Goal: Task Accomplishment & Management: Use online tool/utility

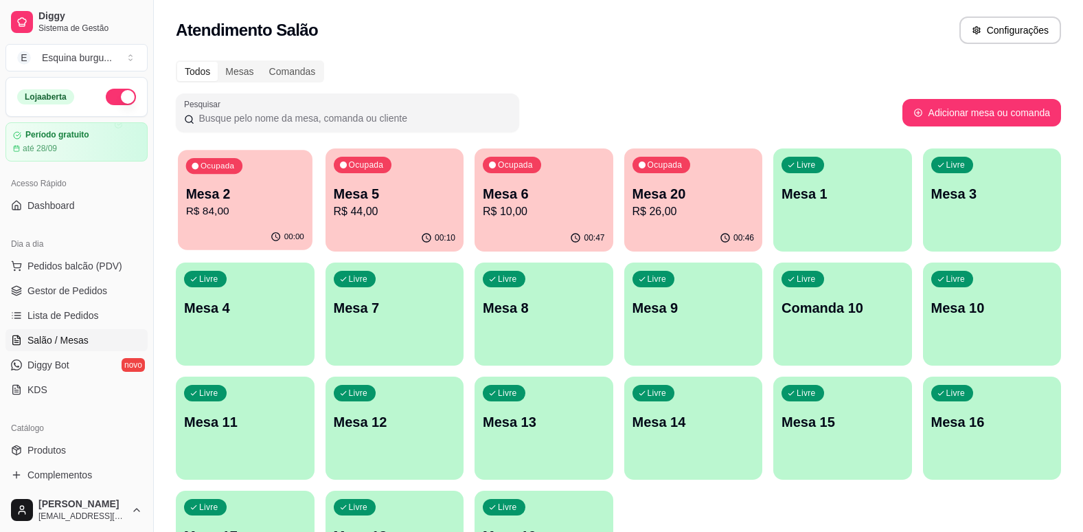
click at [294, 194] on p "Mesa 2" at bounding box center [245, 194] width 118 height 19
click at [422, 207] on p "R$ 44,00" at bounding box center [394, 211] width 118 height 16
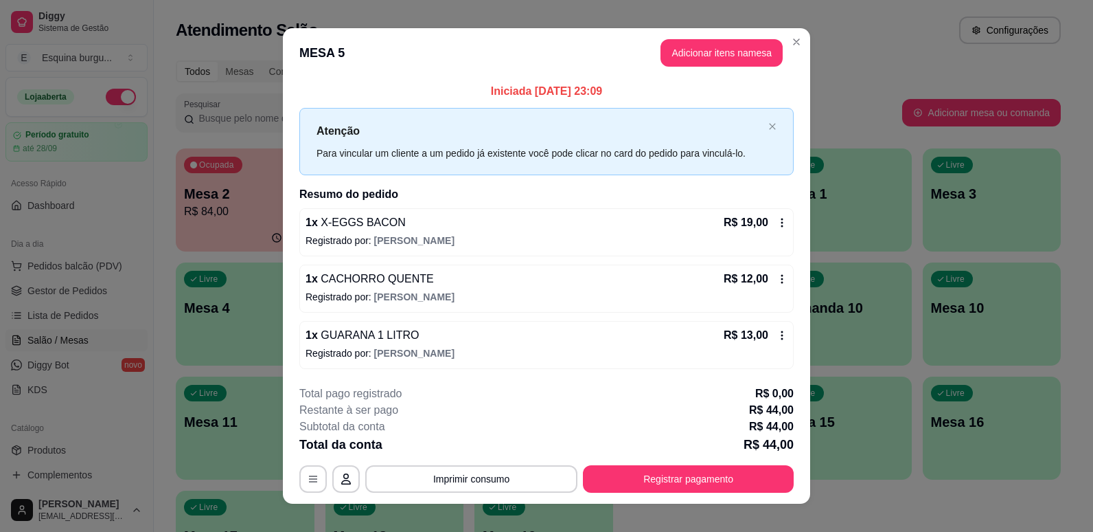
click at [794, 29] on header "MESA 5 Adicionar itens na mesa" at bounding box center [546, 52] width 527 height 49
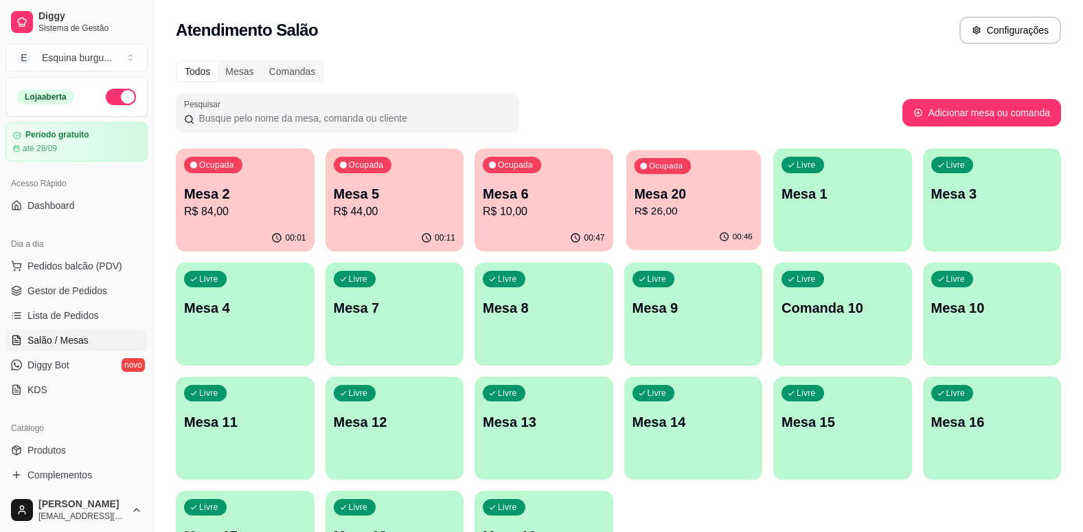
click at [696, 203] on div "Mesa 20 R$ 26,00" at bounding box center [693, 202] width 118 height 34
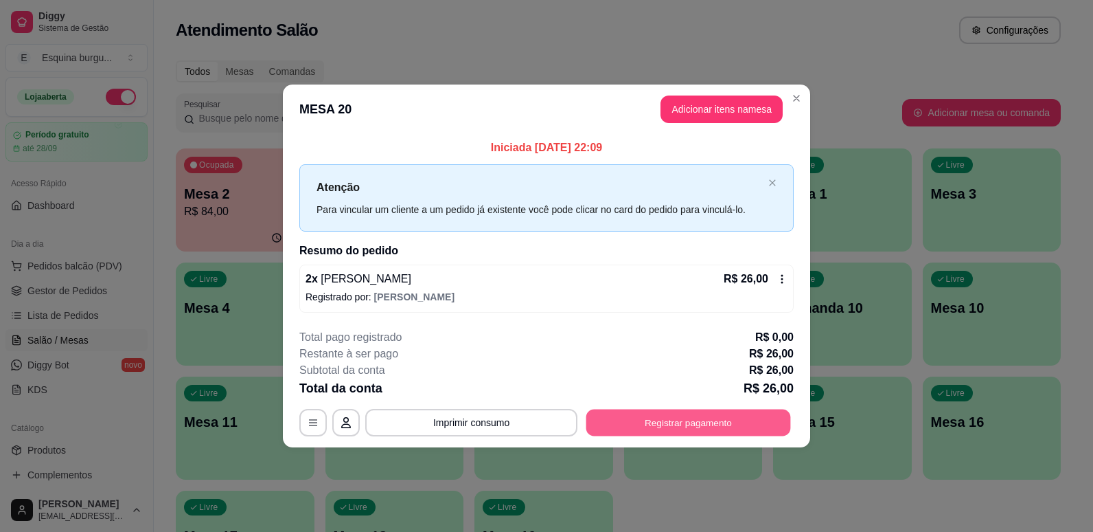
click at [643, 418] on button "Registrar pagamento" at bounding box center [689, 422] width 205 height 27
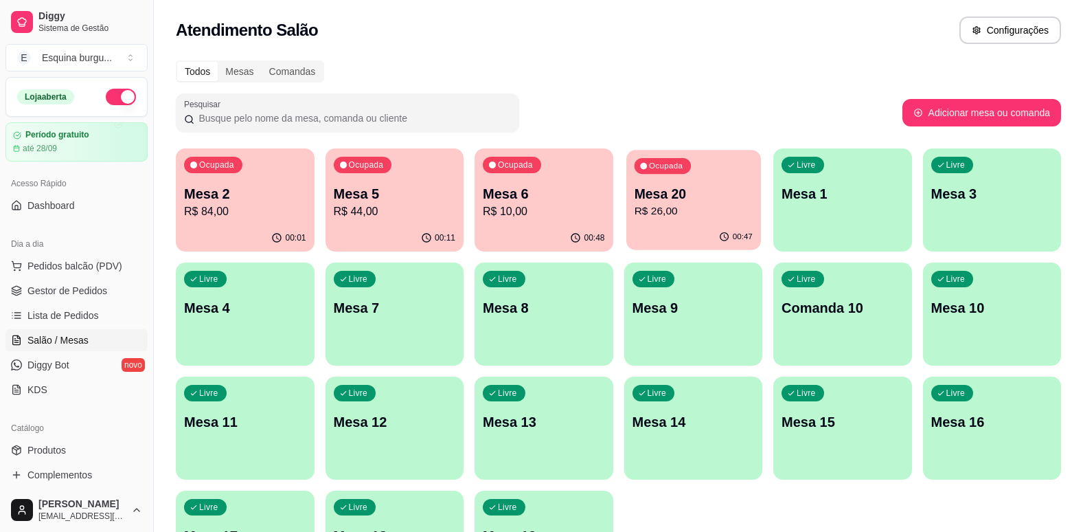
click at [714, 205] on p "R$ 26,00" at bounding box center [693, 211] width 118 height 16
click at [449, 195] on p "Mesa 5" at bounding box center [395, 193] width 122 height 19
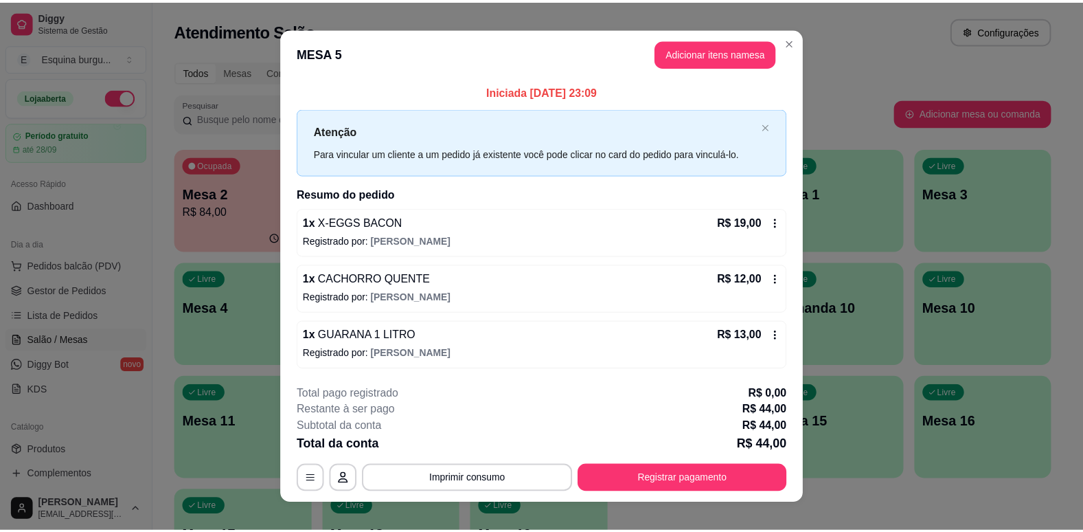
scroll to position [16, 0]
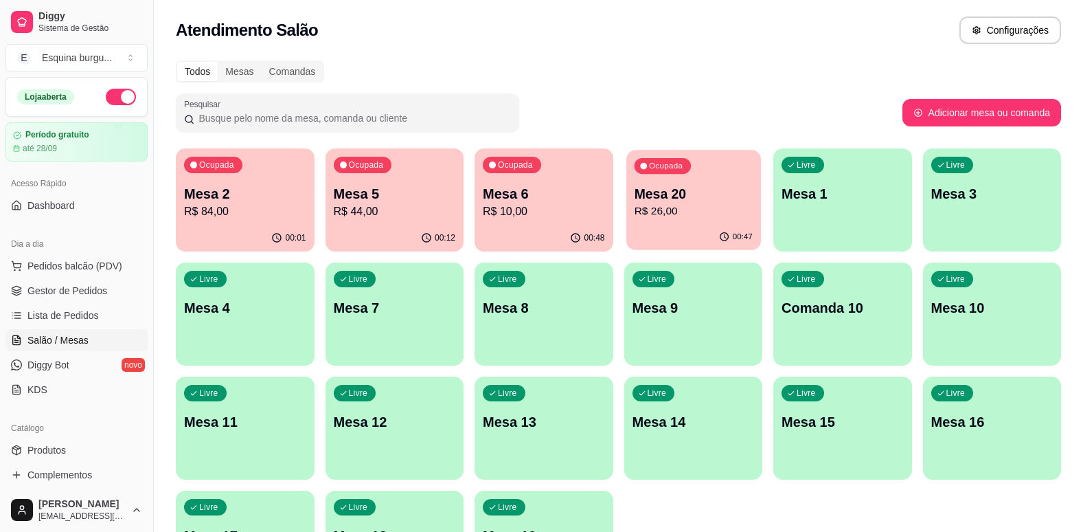
click at [712, 198] on p "Mesa 20" at bounding box center [693, 194] width 118 height 19
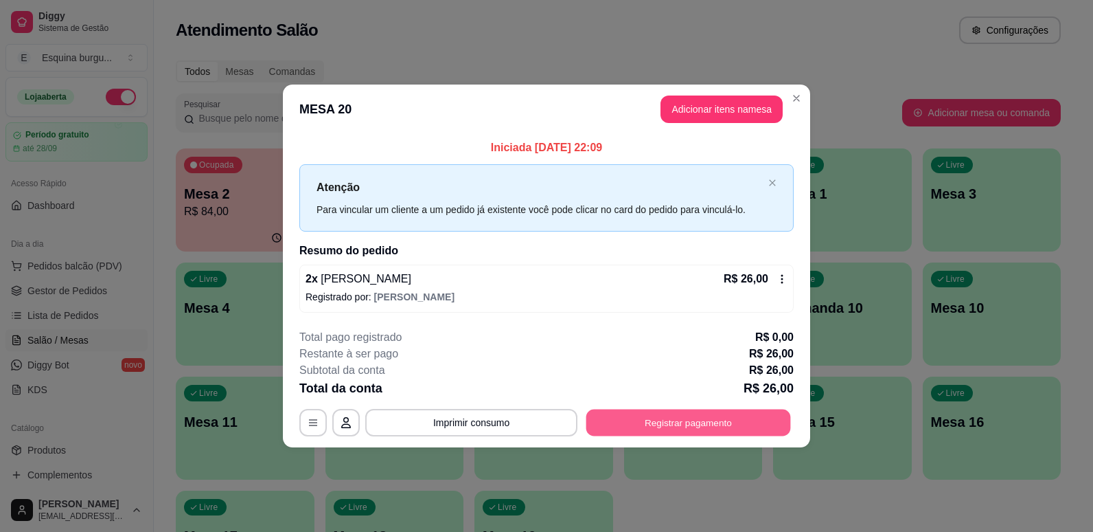
click at [698, 418] on button "Registrar pagamento" at bounding box center [689, 422] width 205 height 27
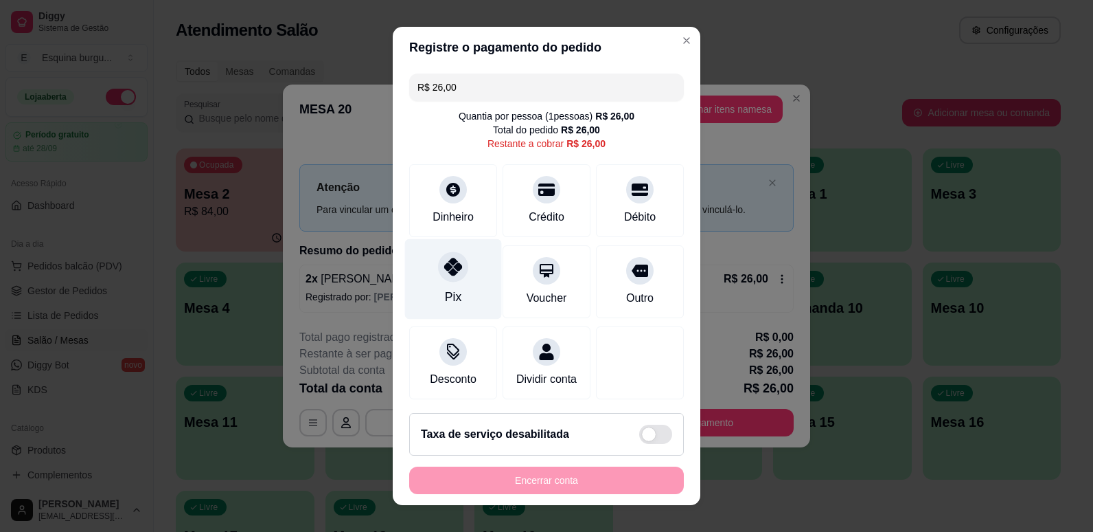
click at [452, 284] on div "Pix" at bounding box center [453, 278] width 97 height 80
type input "R$ 0,00"
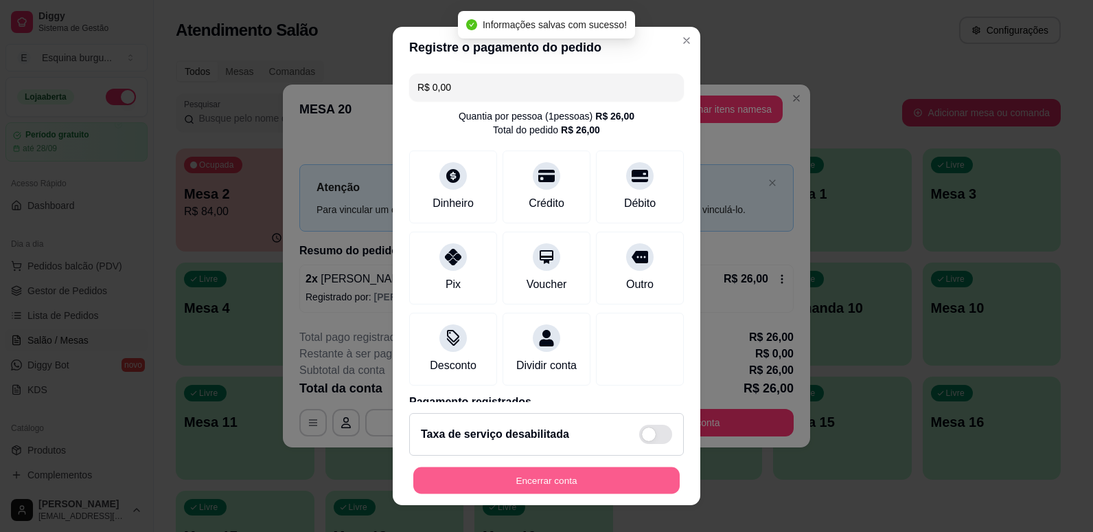
click at [558, 477] on button "Encerrar conta" at bounding box center [546, 480] width 266 height 27
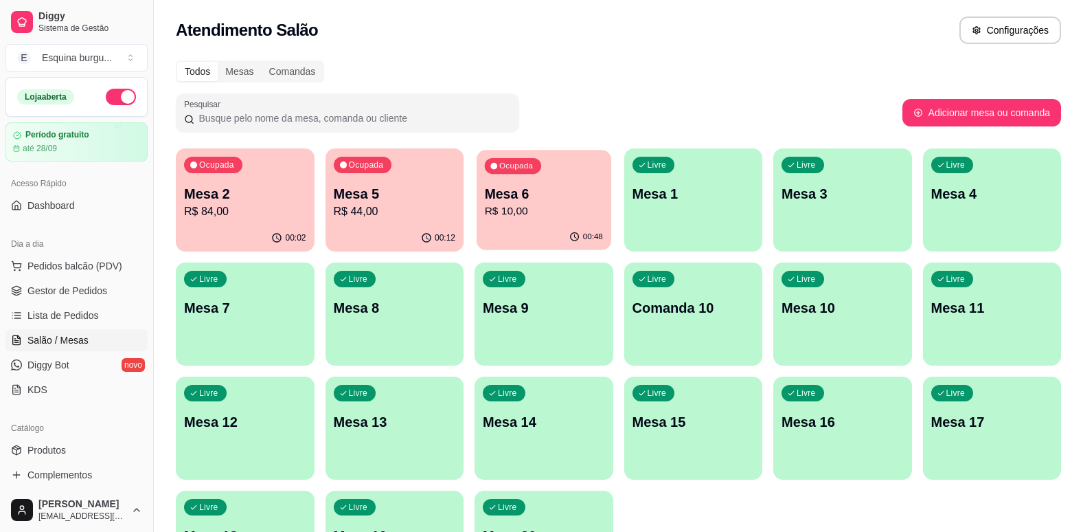
click at [575, 198] on p "Mesa 6" at bounding box center [544, 194] width 118 height 19
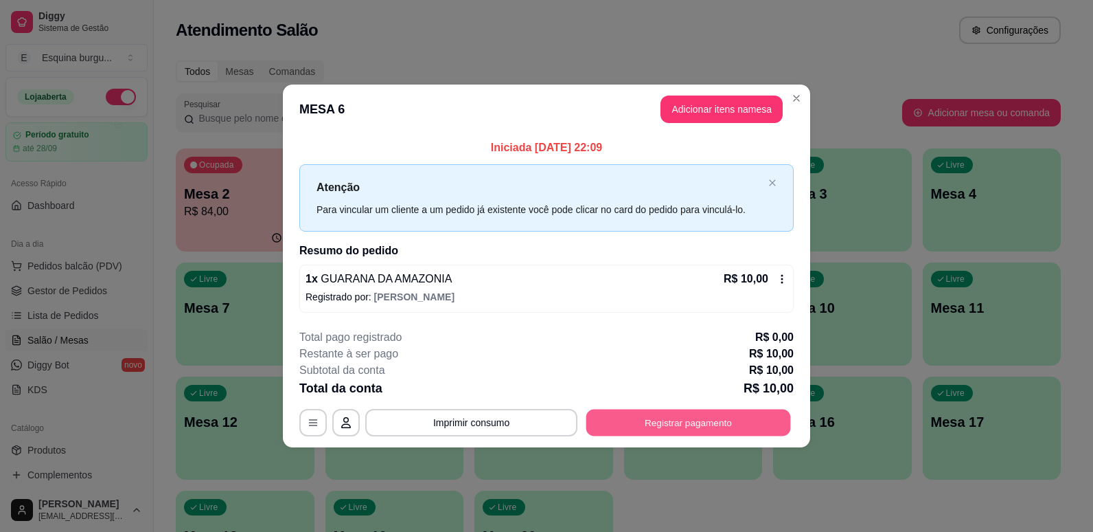
click at [747, 422] on button "Registrar pagamento" at bounding box center [689, 422] width 205 height 27
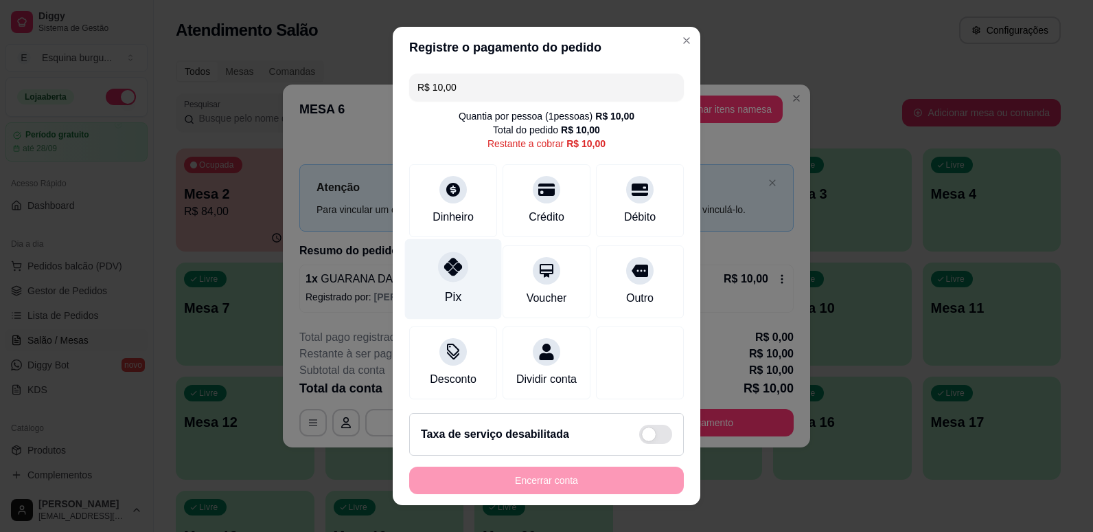
click at [458, 278] on div "Pix" at bounding box center [453, 278] width 97 height 80
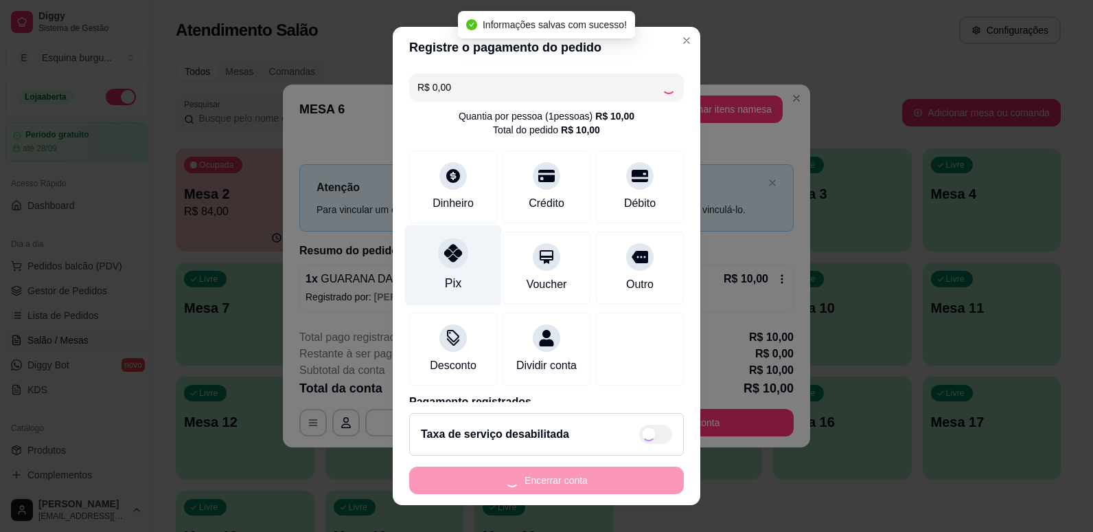
type input "R$ 0,00"
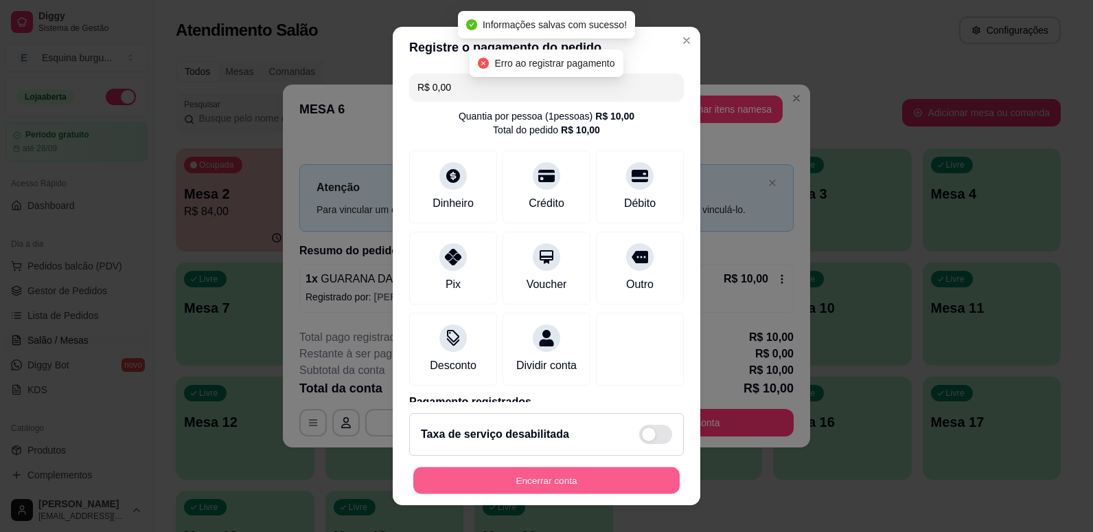
click at [526, 476] on button "Encerrar conta" at bounding box center [546, 480] width 266 height 27
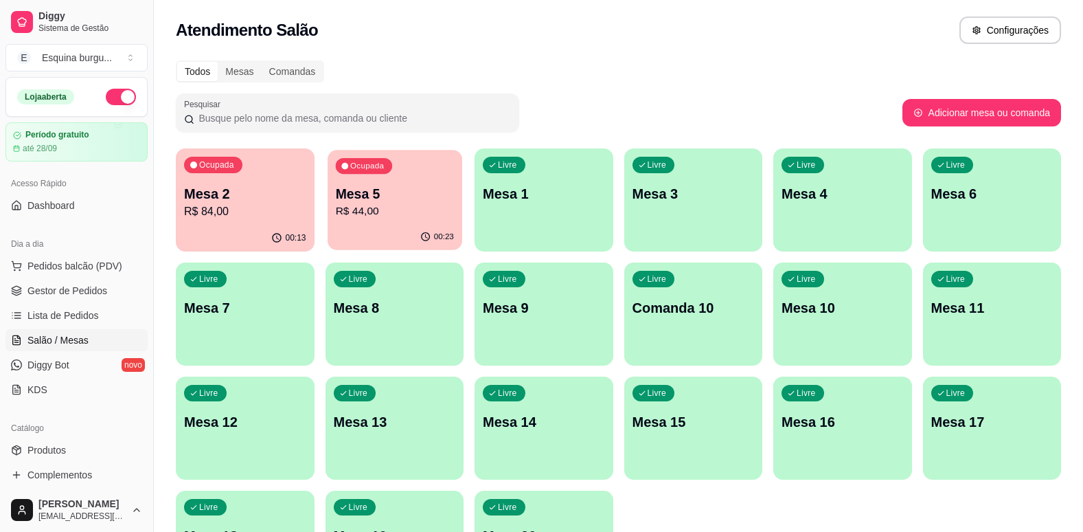
click at [422, 189] on p "Mesa 5" at bounding box center [394, 194] width 118 height 19
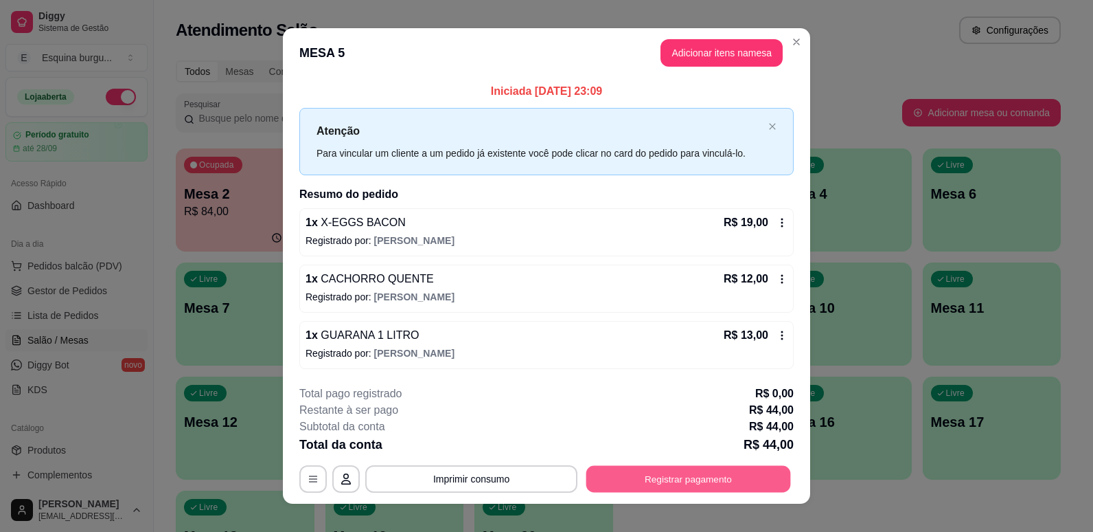
click at [679, 479] on button "Registrar pagamento" at bounding box center [689, 478] width 205 height 27
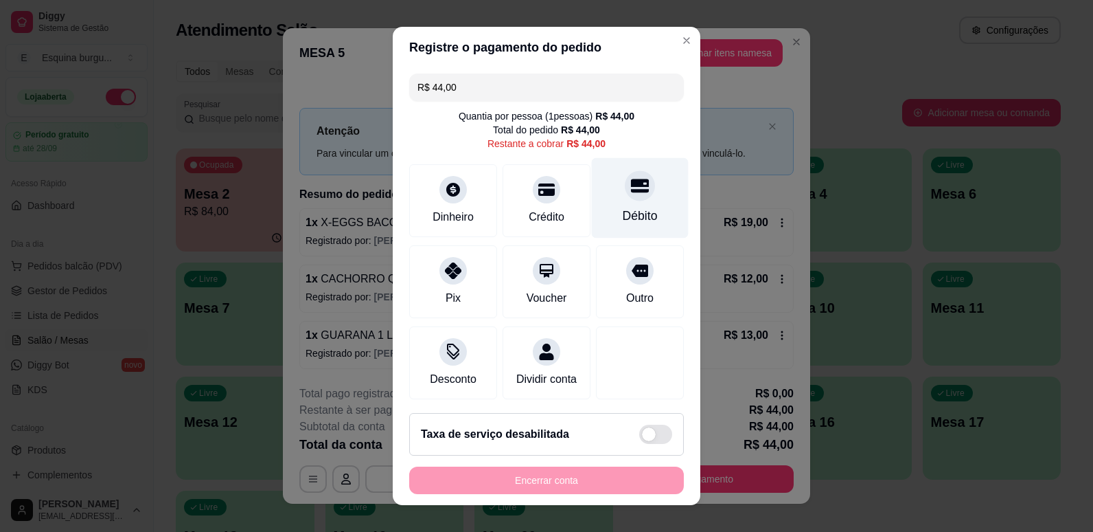
click at [640, 223] on div "Débito" at bounding box center [640, 197] width 97 height 80
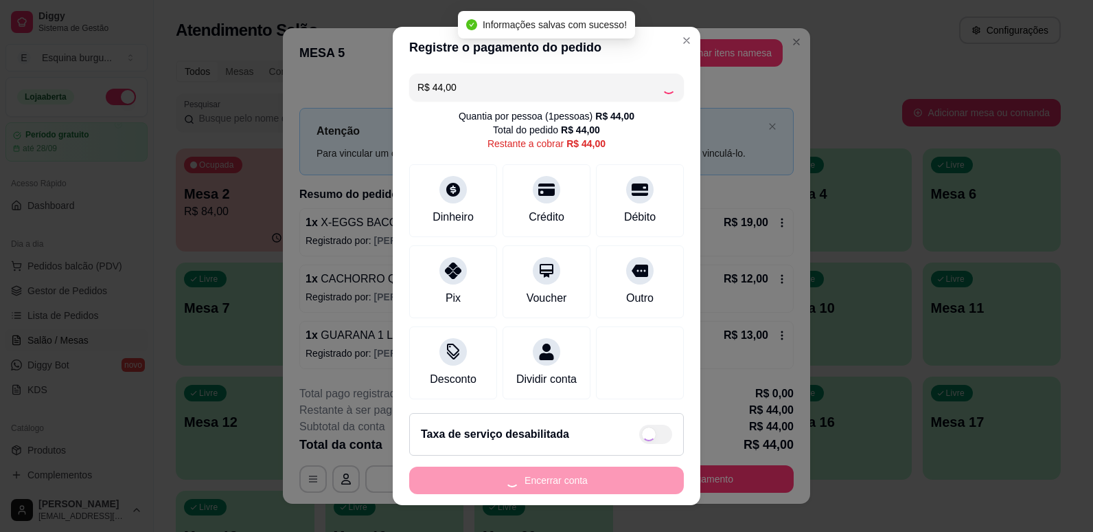
type input "R$ 0,00"
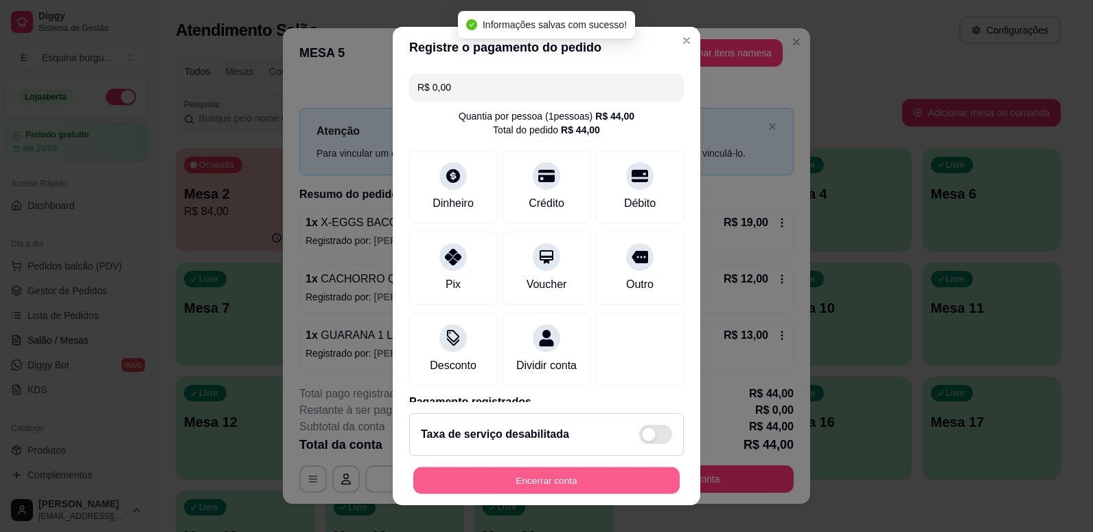
click at [589, 480] on button "Encerrar conta" at bounding box center [546, 480] width 266 height 27
